Goal: Navigation & Orientation: Find specific page/section

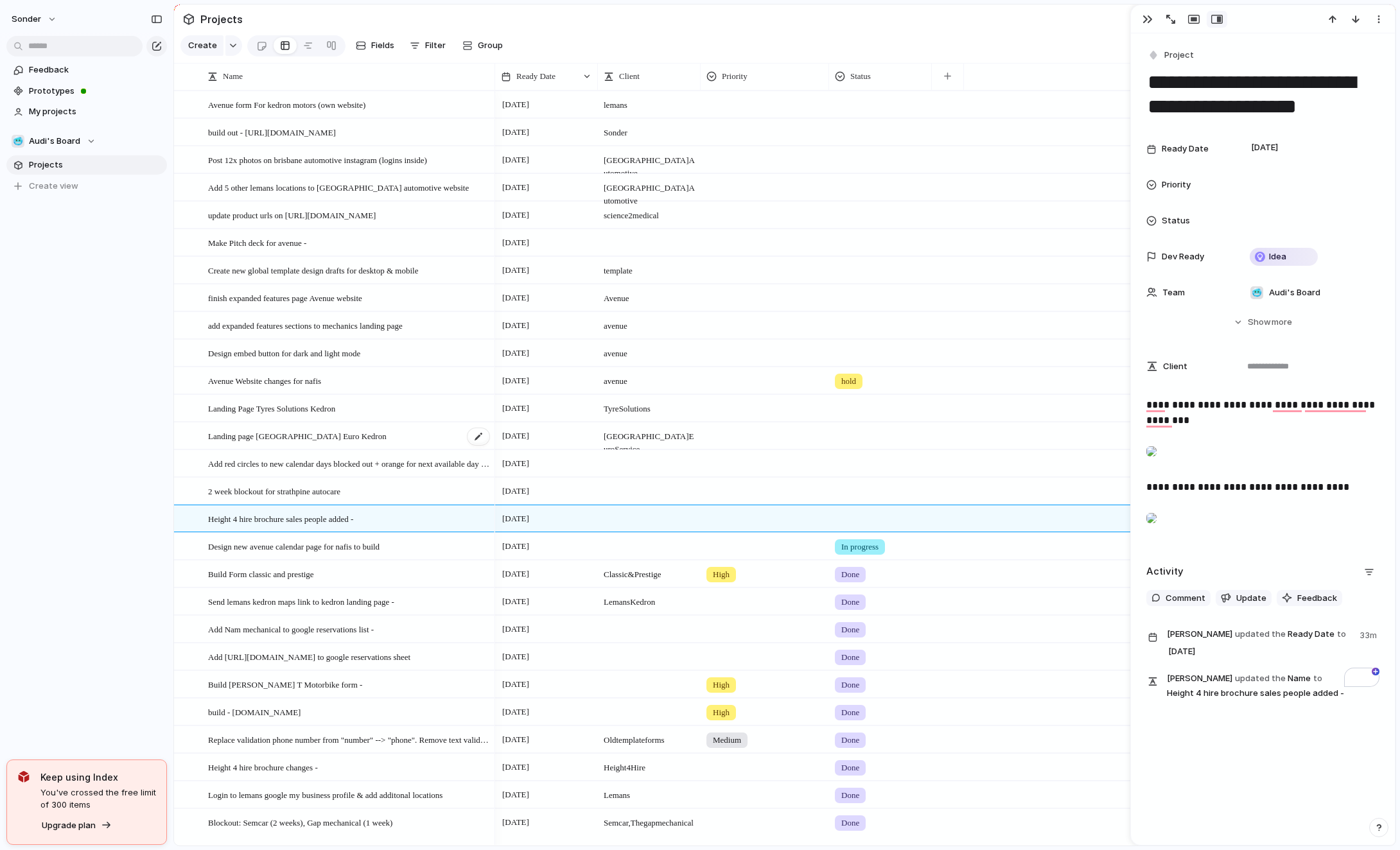
scroll to position [29, 0]
click at [297, 470] on div "Add red circles to new calendar days blocked out + orange for next available da…" at bounding box center [349, 463] width 283 height 27
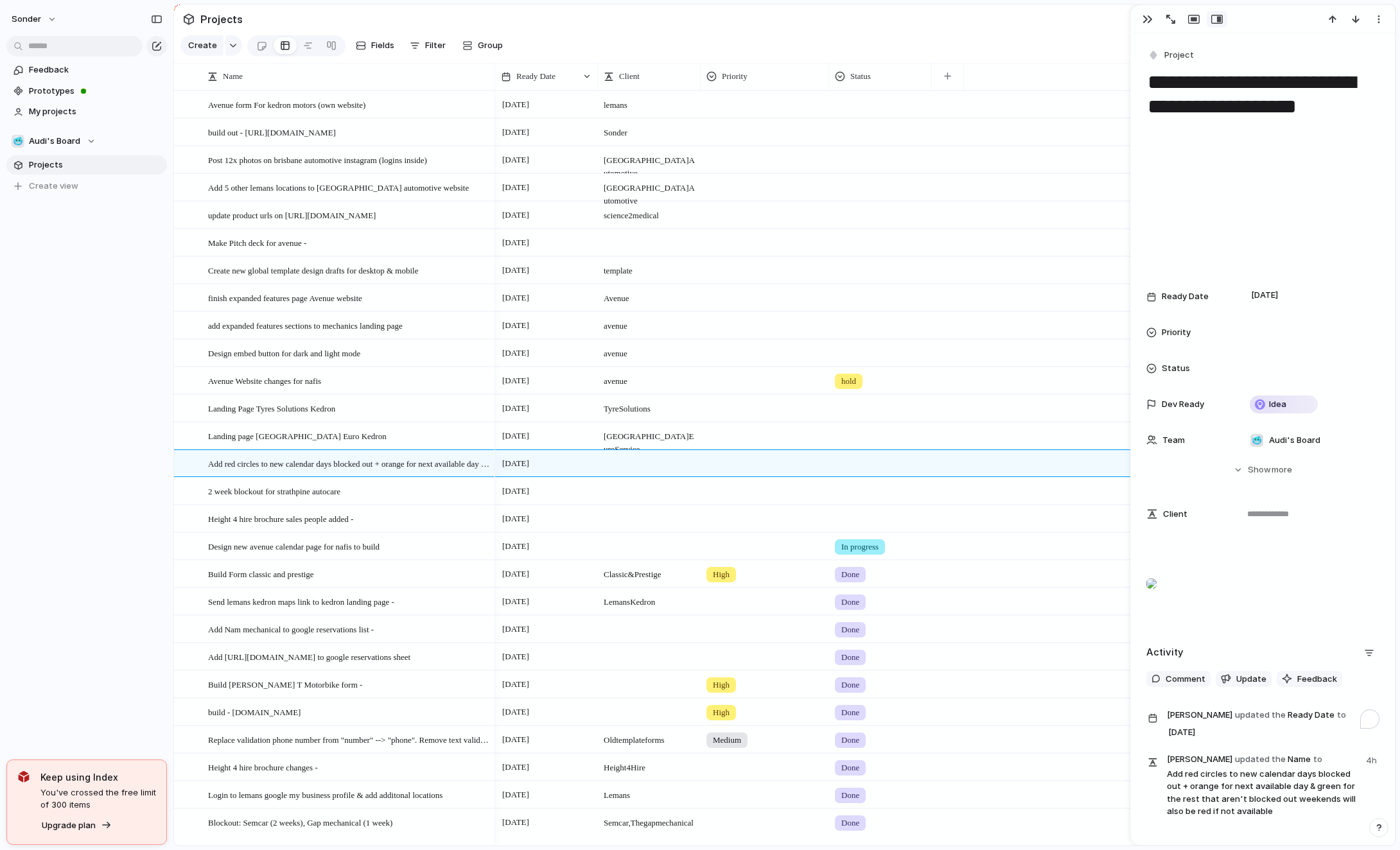
click at [1156, 596] on div "To enrich screen reader interactions, please activate Accessibility in Grammarl…" at bounding box center [1151, 584] width 10 height 26
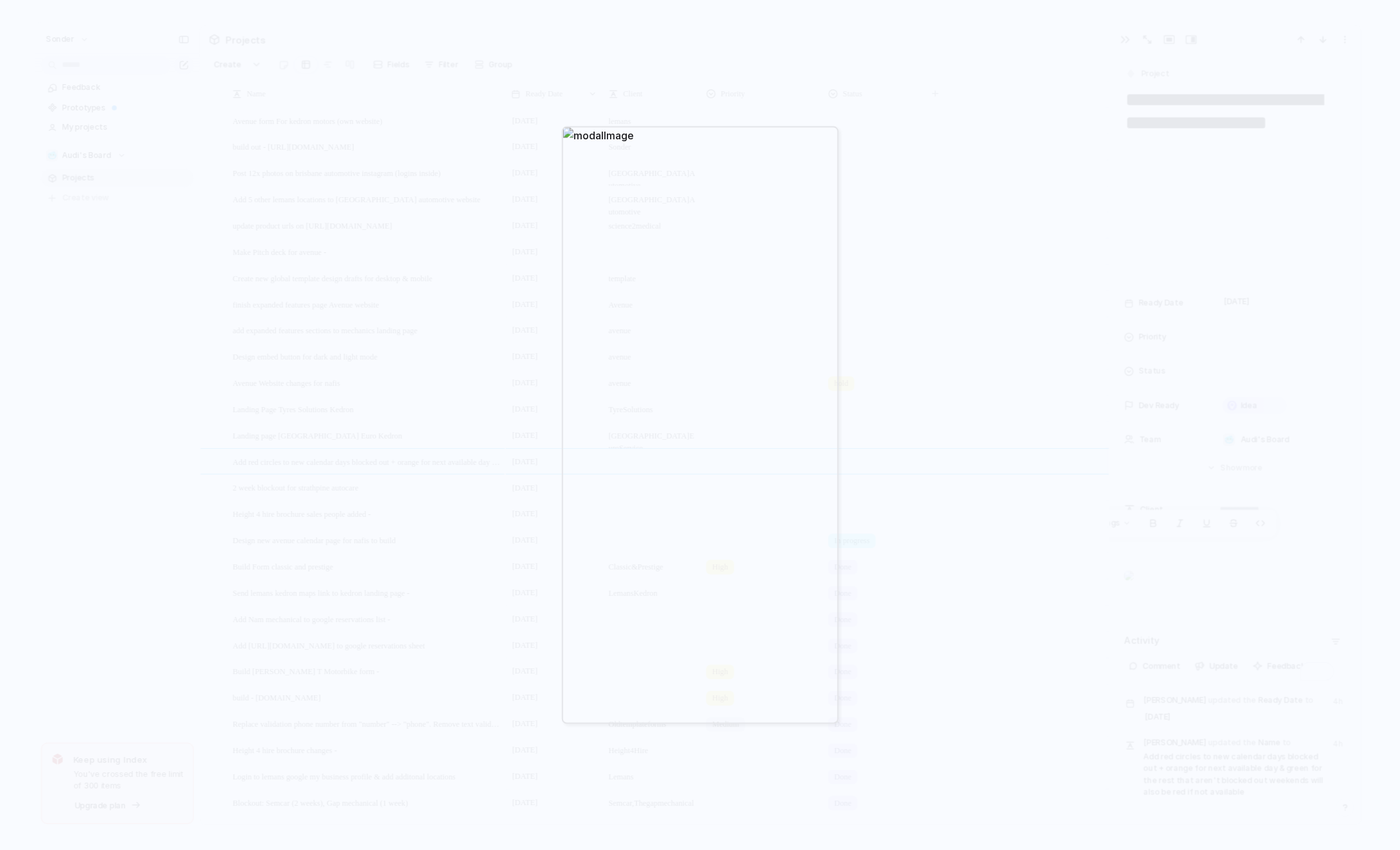
click at [941, 362] on div at bounding box center [700, 425] width 1400 height 850
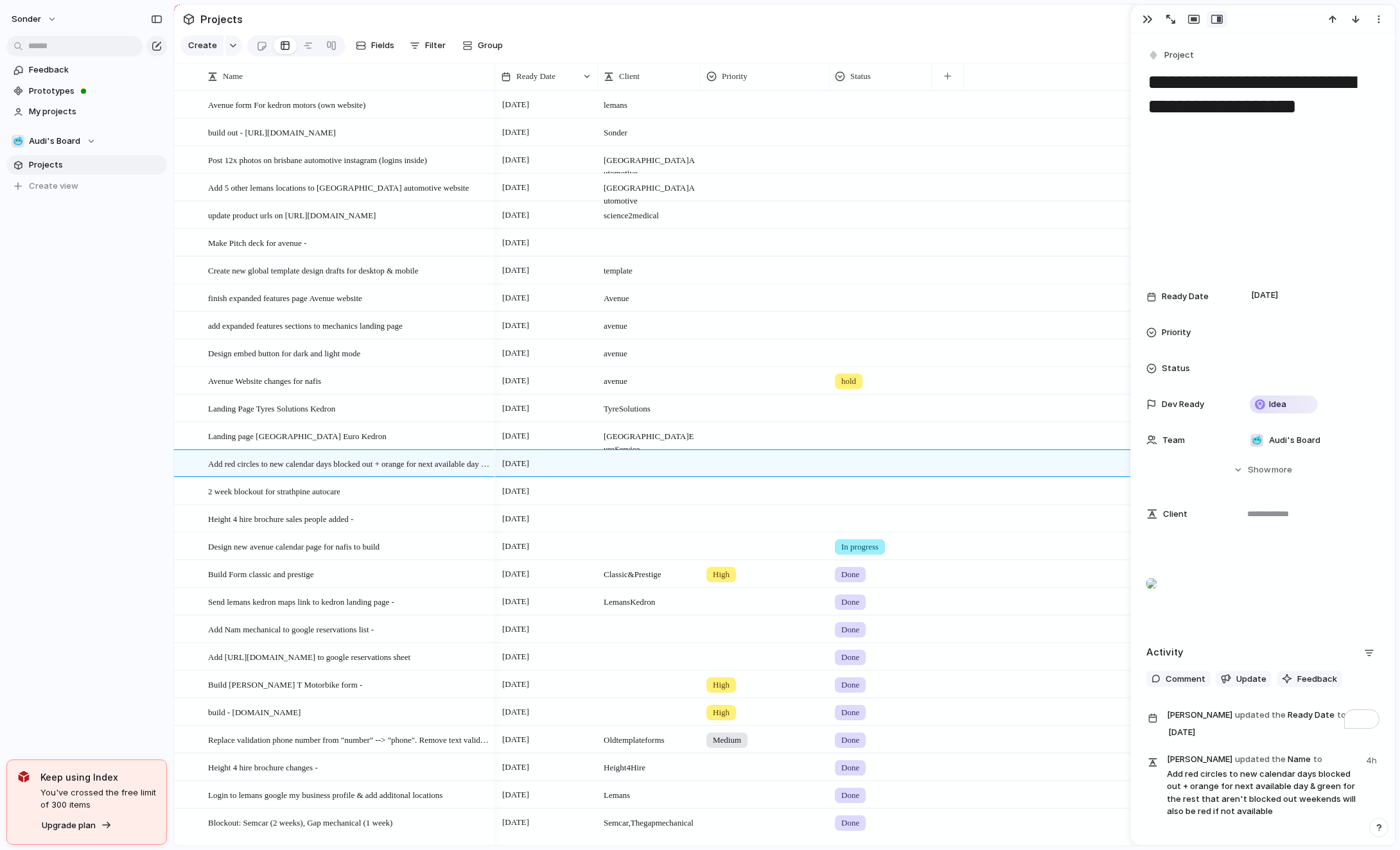
click at [1156, 596] on div "To enrich screen reader interactions, please activate Accessibility in Grammarl…" at bounding box center [1151, 584] width 10 height 26
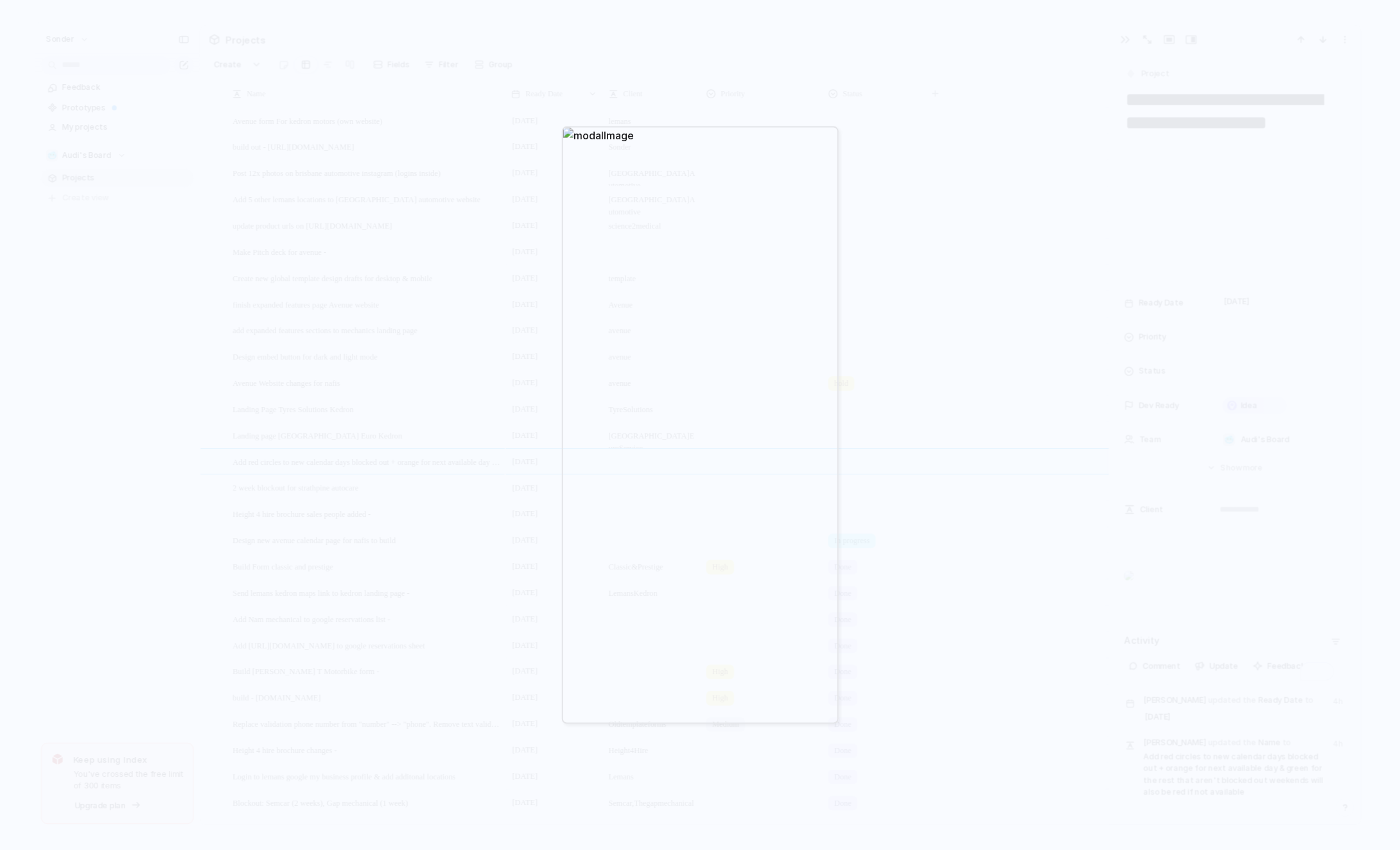
click at [921, 227] on div at bounding box center [700, 425] width 1400 height 850
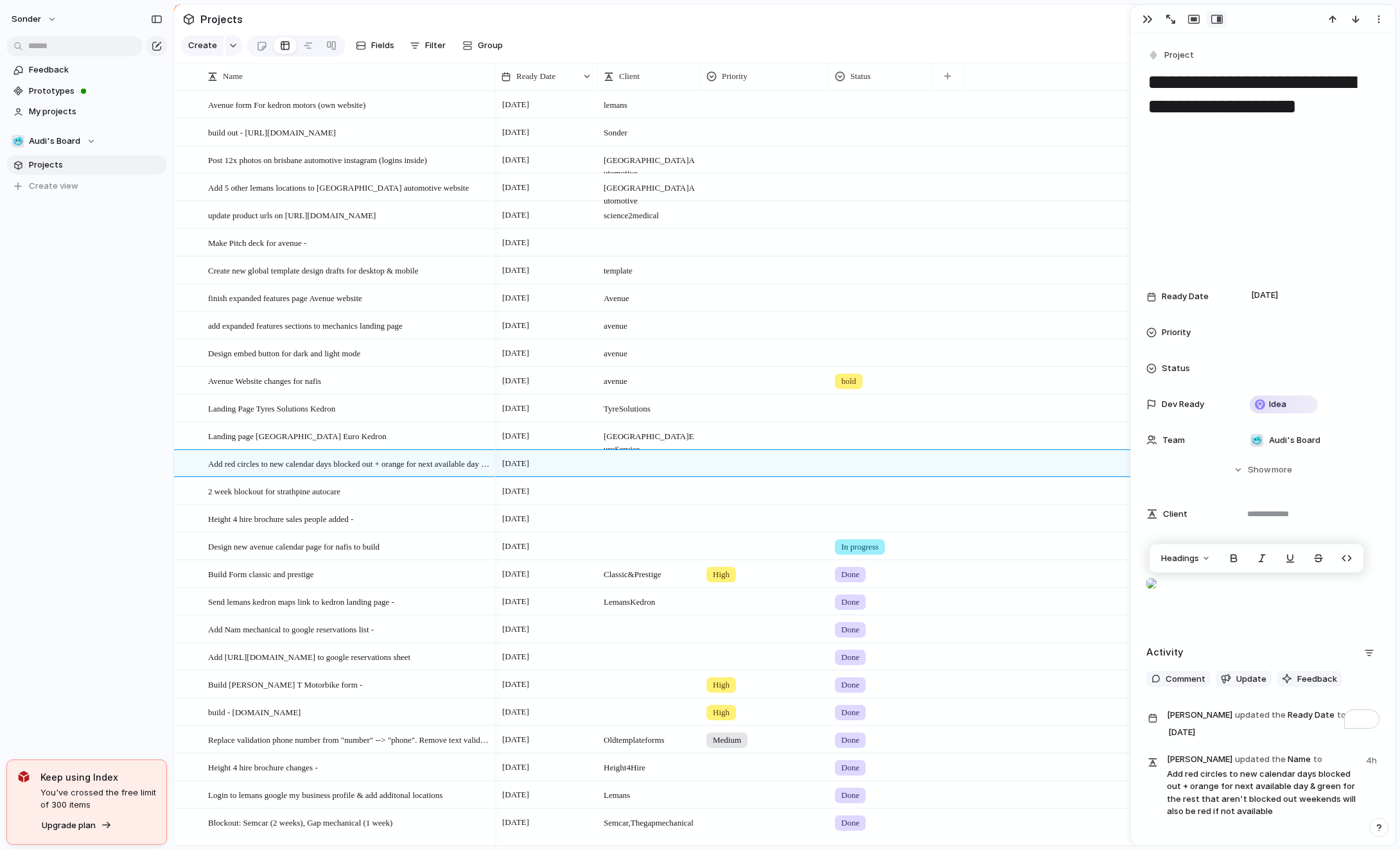
click at [1156, 596] on div "To enrich screen reader interactions, please activate Accessibility in Grammarl…" at bounding box center [1151, 584] width 10 height 26
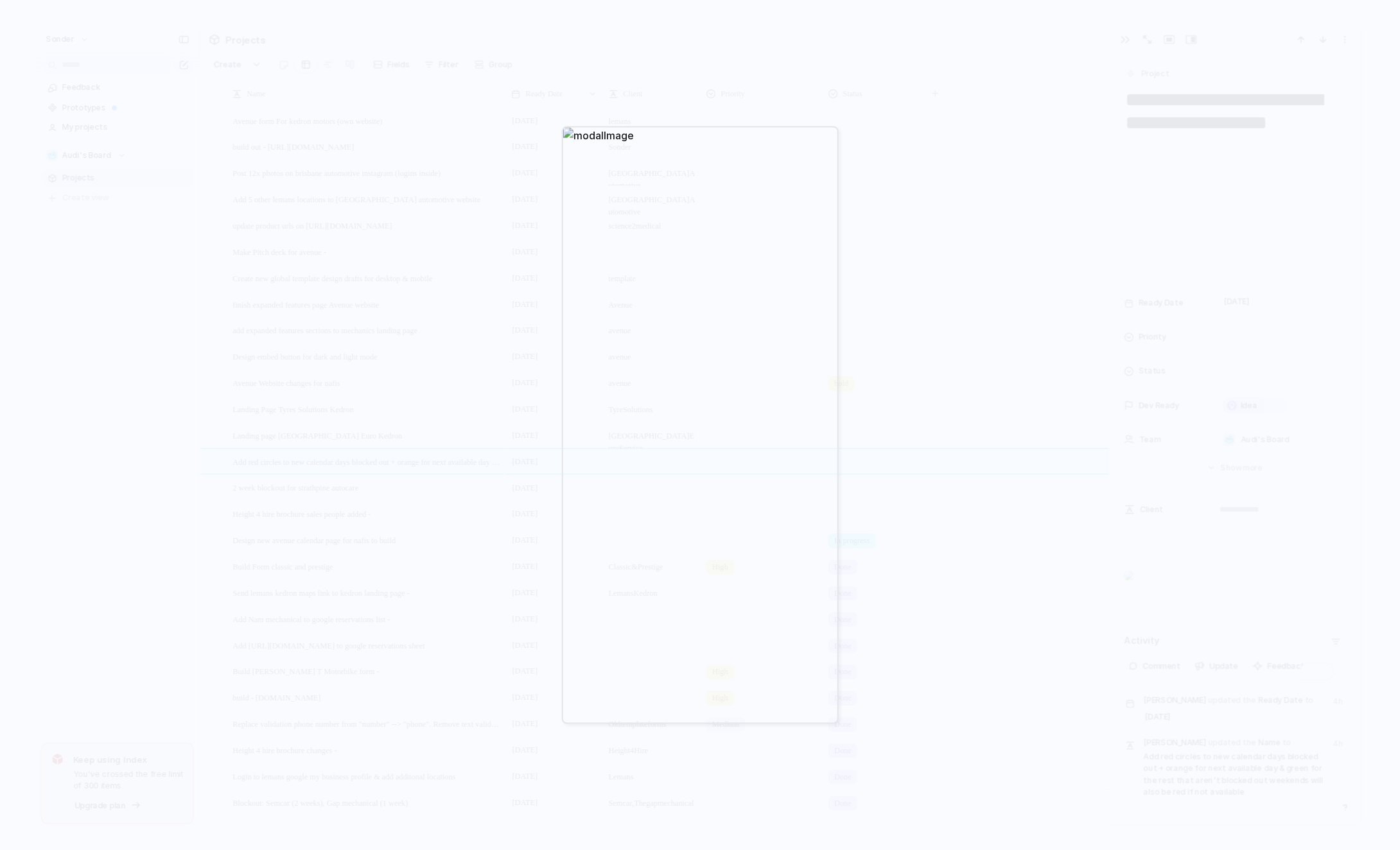
click at [907, 65] on div at bounding box center [700, 425] width 1400 height 850
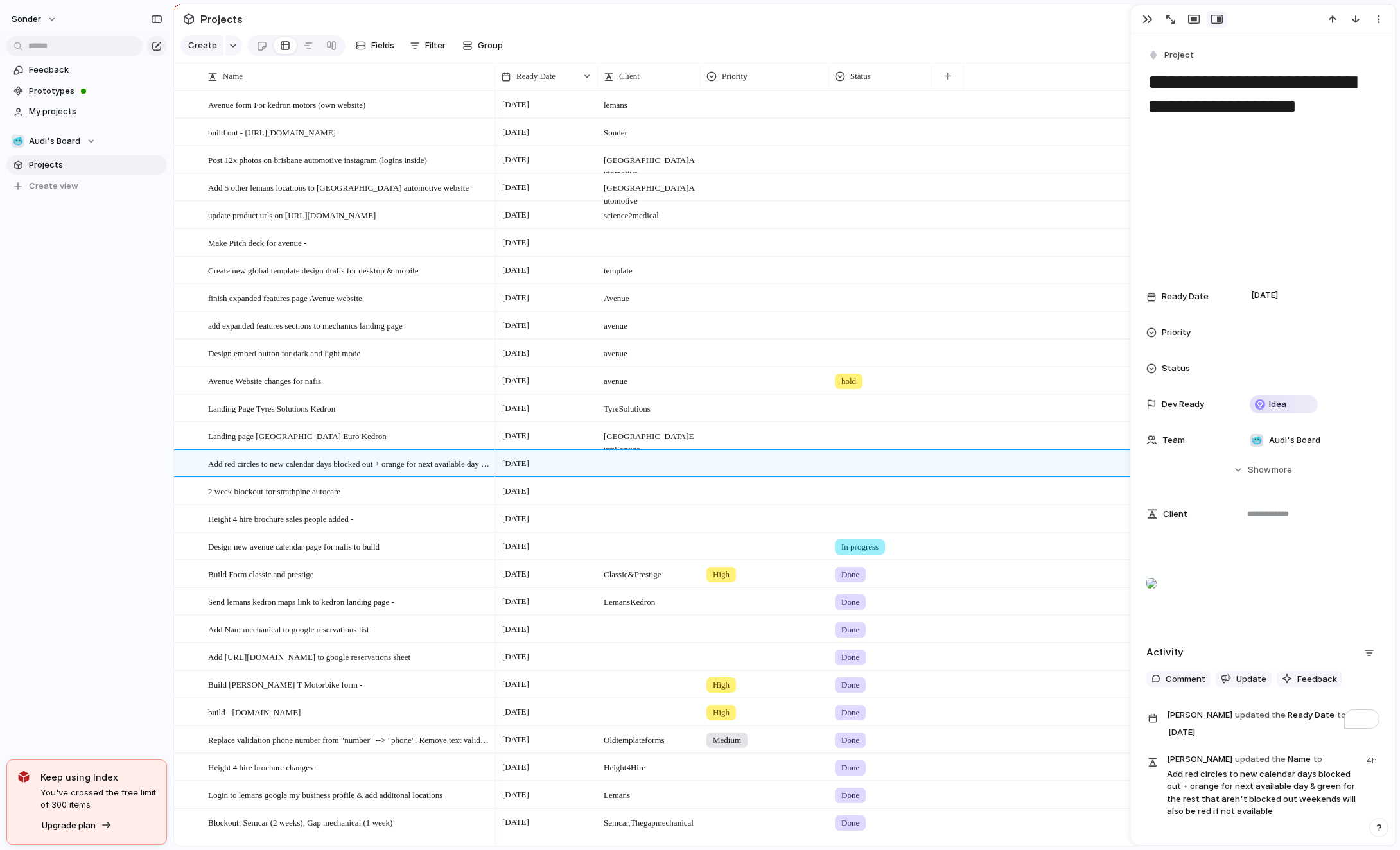
click at [60, 151] on section "🥶 Audi's Board Projects To pick up a draggable item, press the space bar. While…" at bounding box center [86, 158] width 173 height 75
click at [61, 141] on span "Audi's Board" at bounding box center [54, 141] width 51 height 13
click at [74, 207] on span "[PERSON_NAME]'s Board" at bounding box center [89, 210] width 99 height 13
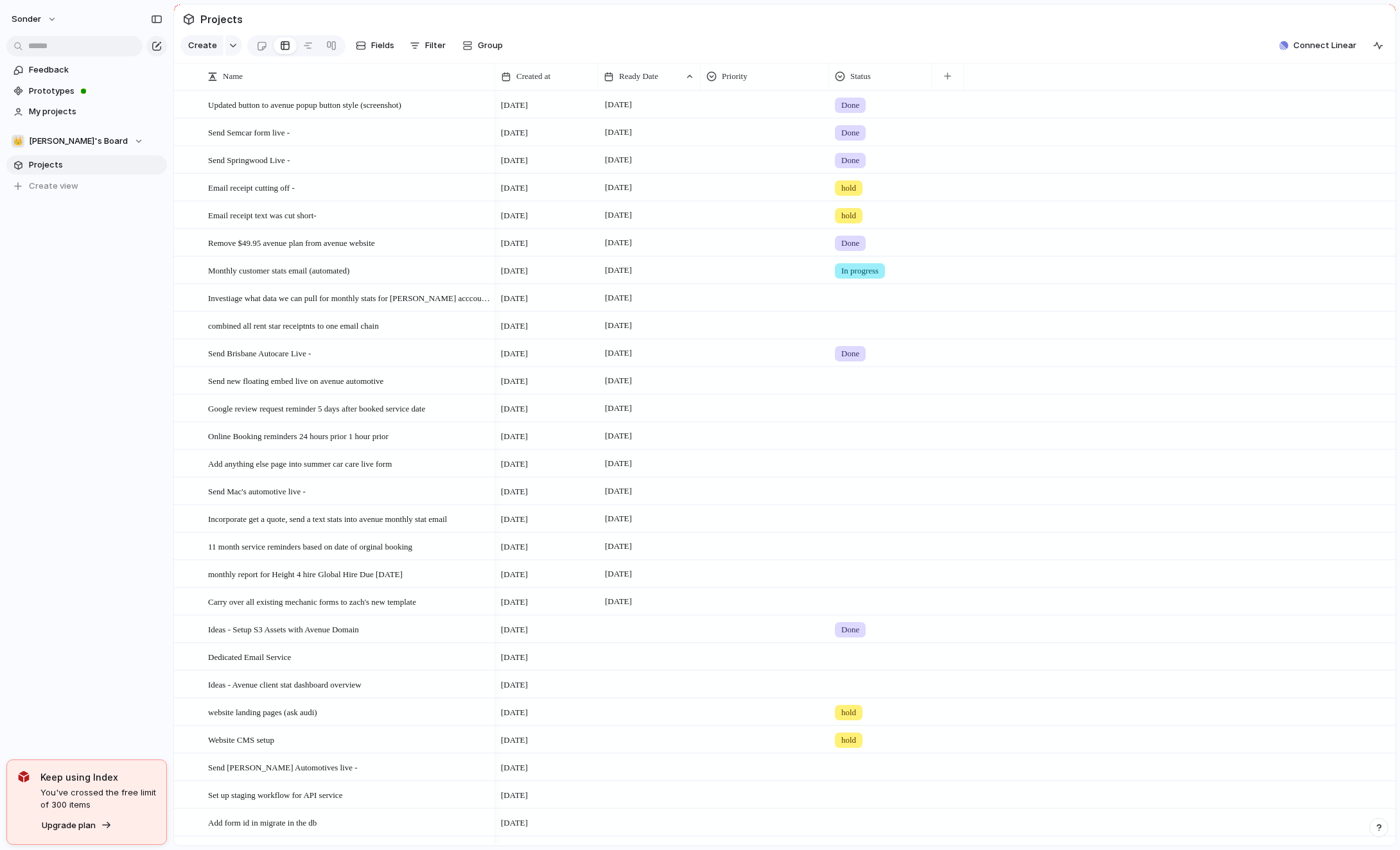
click at [855, 297] on div at bounding box center [880, 295] width 102 height 21
click at [870, 368] on li "Done" at bounding box center [884, 373] width 104 height 22
click at [300, 497] on span "Send Mac's automotive live -" at bounding box center [257, 490] width 98 height 15
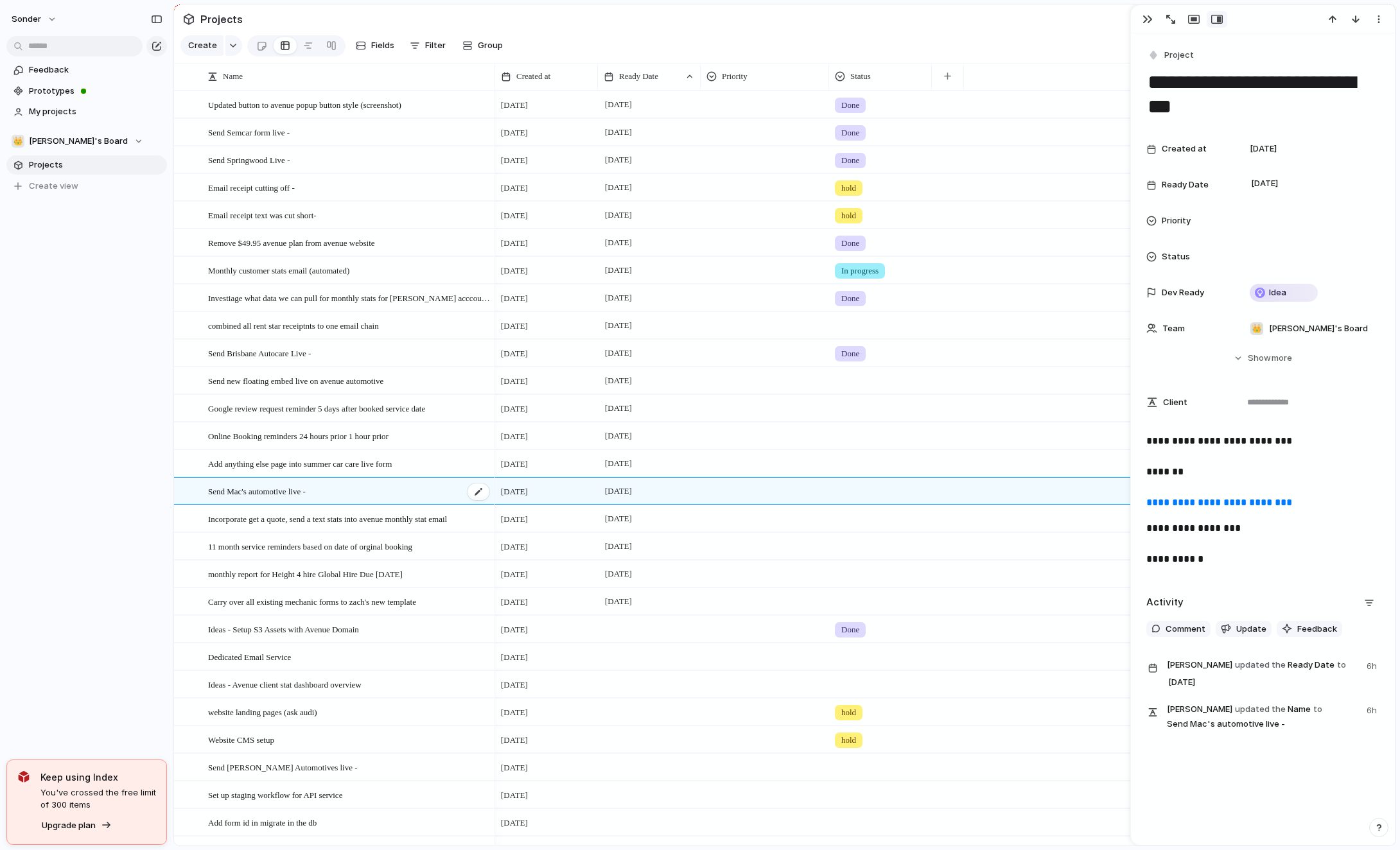
click at [306, 494] on span "Send Mac's automotive live -" at bounding box center [257, 490] width 98 height 15
click at [142, 472] on div "sonder Feedback Prototypes My projects 👑 [PERSON_NAME]'s Board Projects To pick…" at bounding box center [86, 425] width 173 height 850
click at [1189, 473] on p "**********" at bounding box center [1263, 472] width 233 height 77
click at [113, 455] on div "sonder Feedback Prototypes My projects 👑 [PERSON_NAME]'s Board Projects To pick…" at bounding box center [86, 425] width 173 height 850
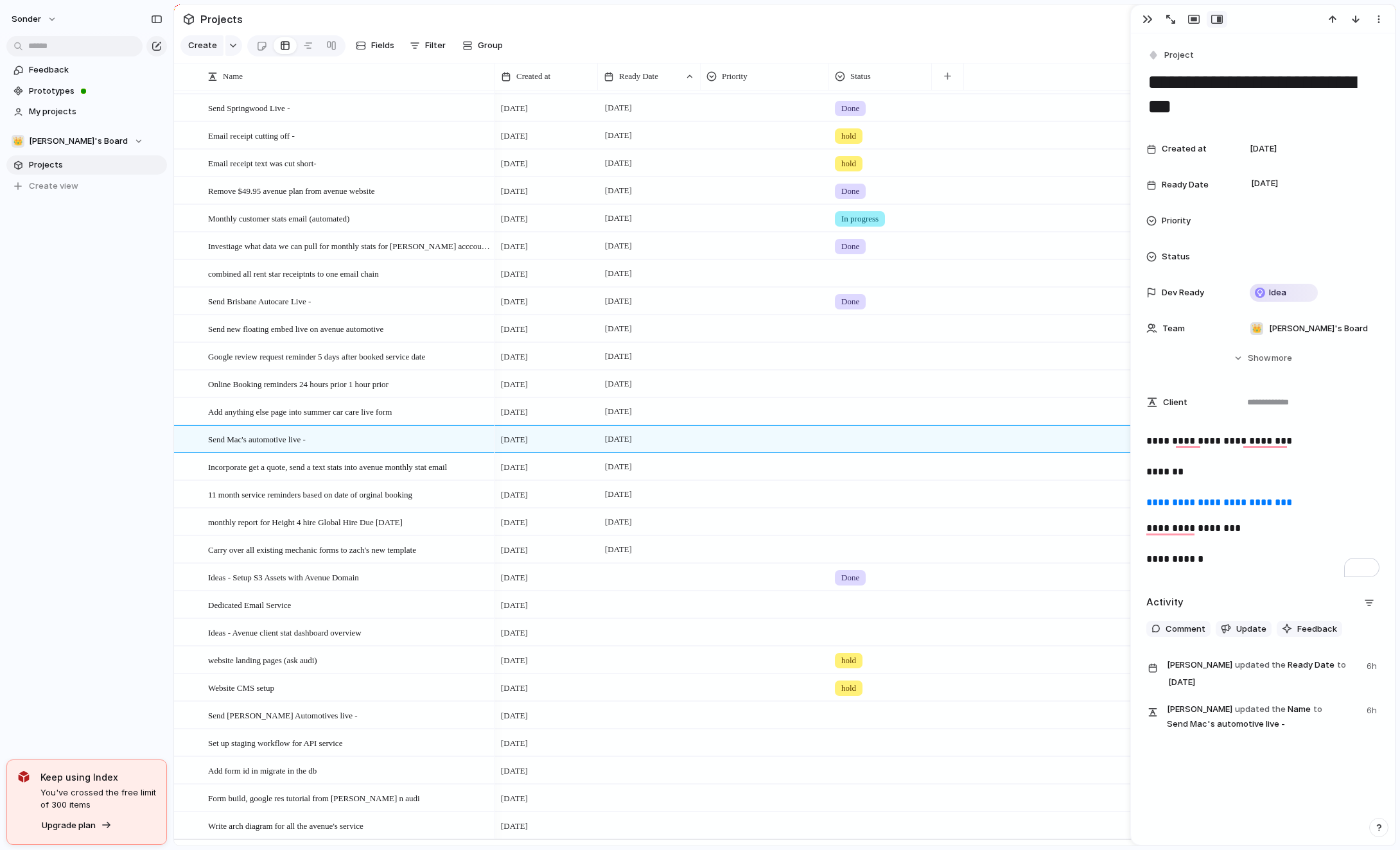
scroll to position [52, 0]
